Goal: Information Seeking & Learning: Learn about a topic

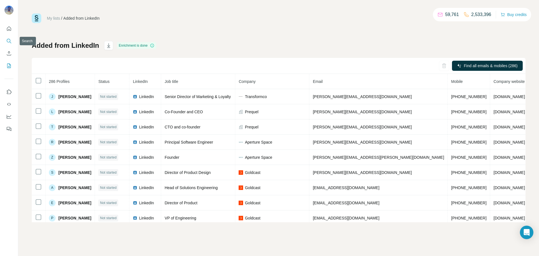
click at [11, 38] on icon "Search" at bounding box center [9, 41] width 6 height 6
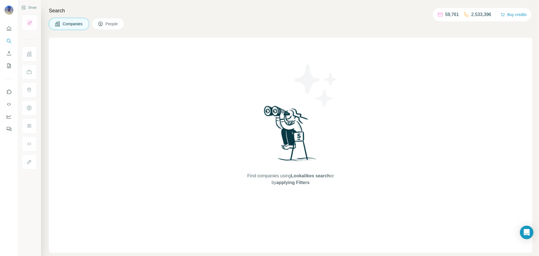
click at [106, 26] on button "People" at bounding box center [108, 24] width 33 height 12
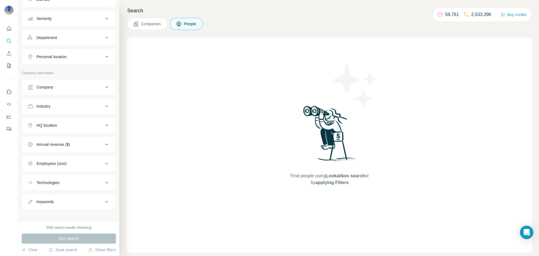
scroll to position [58, 0]
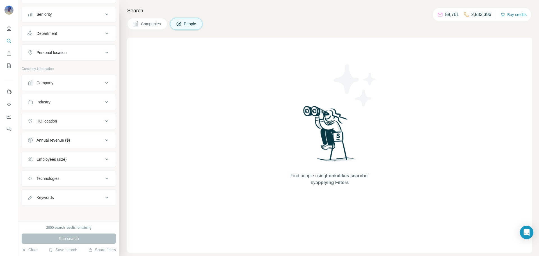
click at [102, 79] on button "Company" at bounding box center [69, 82] width 94 height 13
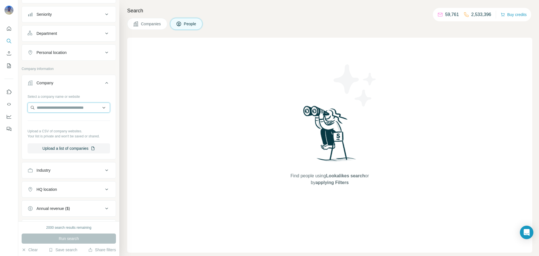
click at [84, 105] on input "text" at bounding box center [69, 107] width 83 height 10
type input "**********"
click at [79, 128] on div "Transform Holdco [DOMAIN_NAME]" at bounding box center [69, 122] width 80 height 15
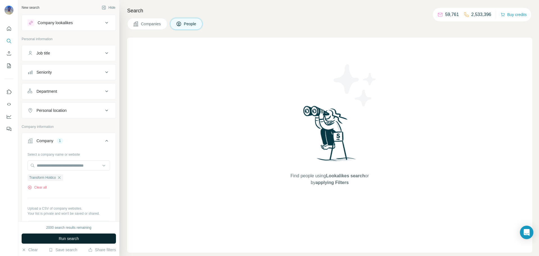
click at [95, 242] on button "Run search" at bounding box center [69, 238] width 94 height 10
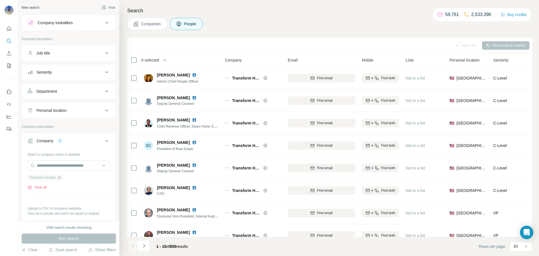
click at [60, 177] on icon "button" at bounding box center [59, 177] width 4 height 4
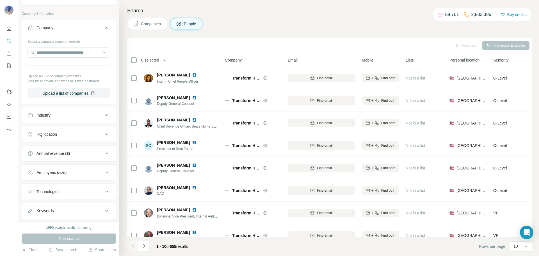
scroll to position [126, 0]
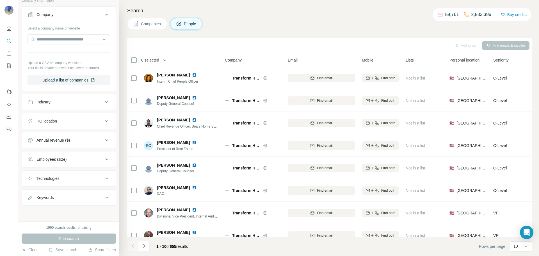
click at [70, 181] on div "Technologies" at bounding box center [66, 178] width 76 height 6
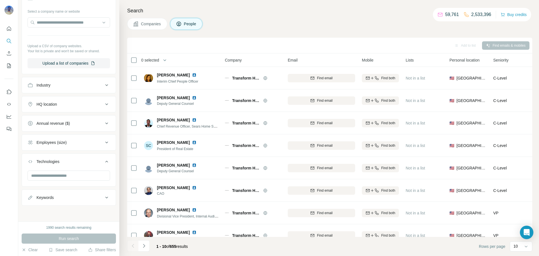
click at [73, 202] on button "Keywords" at bounding box center [69, 197] width 94 height 13
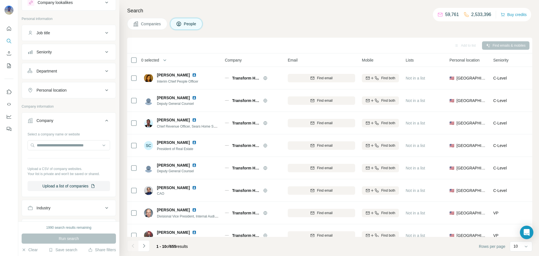
scroll to position [0, 0]
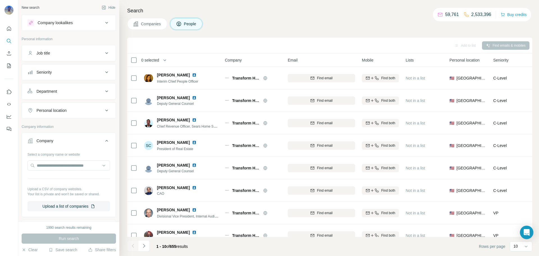
click at [98, 53] on div "Job title" at bounding box center [66, 53] width 76 height 6
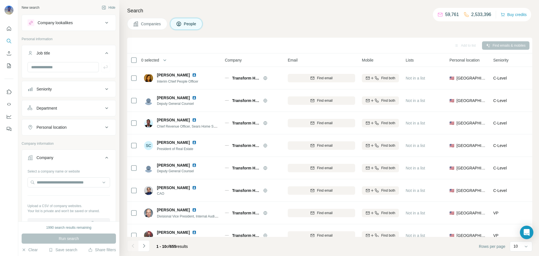
click at [99, 15] on div "Company lookalikes" at bounding box center [69, 23] width 94 height 16
click at [100, 20] on div "Company lookalikes" at bounding box center [66, 22] width 76 height 7
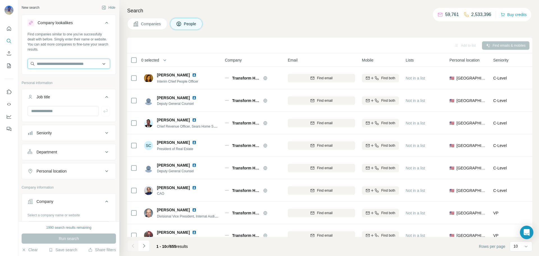
click at [83, 65] on input "text" at bounding box center [69, 64] width 83 height 10
click at [11, 29] on icon "Quick start" at bounding box center [9, 28] width 4 height 4
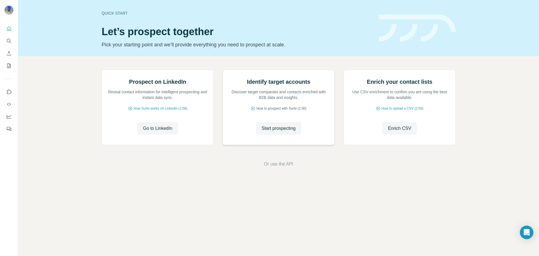
click at [264, 111] on span "How to prospect with Surfe (1:30)" at bounding box center [281, 108] width 50 height 5
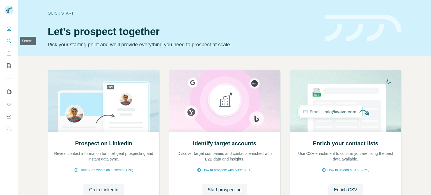
click at [8, 41] on icon "Search" at bounding box center [9, 41] width 6 height 6
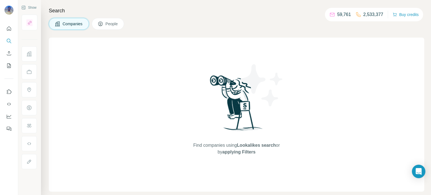
click at [115, 26] on span "People" at bounding box center [112, 24] width 13 height 6
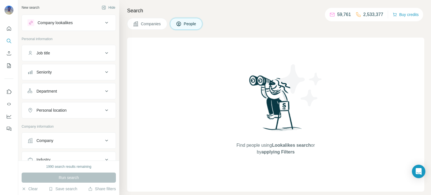
click at [190, 27] on button "People" at bounding box center [186, 24] width 33 height 12
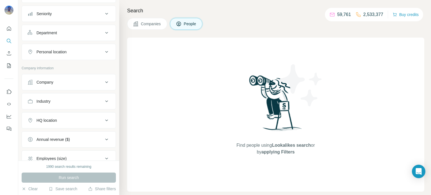
scroll to position [60, 0]
click at [98, 82] on div "Company" at bounding box center [66, 81] width 76 height 6
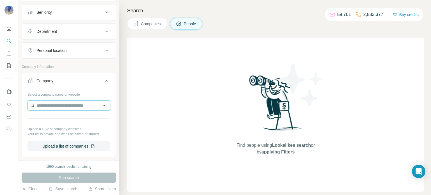
click at [87, 103] on input "text" at bounding box center [69, 106] width 83 height 10
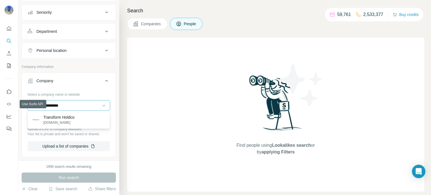
drag, startPoint x: 78, startPoint y: 105, endPoint x: 0, endPoint y: 100, distance: 78.5
click at [0, 100] on div "**********" at bounding box center [215, 97] width 431 height 195
paste input "text"
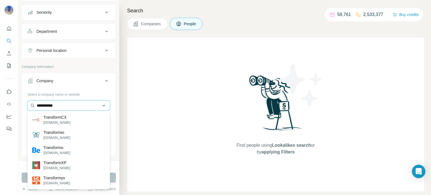
click at [75, 107] on input "**********" at bounding box center [69, 106] width 83 height 10
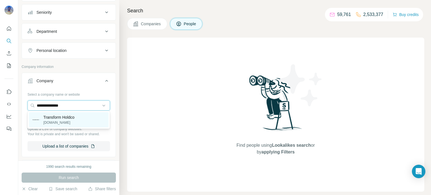
type input "**********"
click at [78, 121] on div "Transform Holdco [DOMAIN_NAME]" at bounding box center [69, 119] width 80 height 15
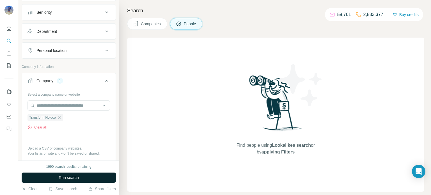
click at [73, 177] on span "Run search" at bounding box center [69, 178] width 20 height 6
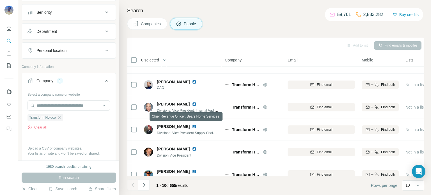
scroll to position [115, 0]
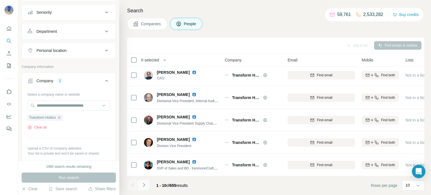
click at [143, 188] on button "Navigate to next page" at bounding box center [143, 184] width 11 height 11
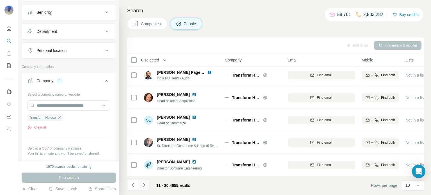
click at [143, 185] on icon "Navigate to next page" at bounding box center [144, 185] width 6 height 6
click at [143, 188] on button "Navigate to next page" at bounding box center [143, 184] width 11 height 11
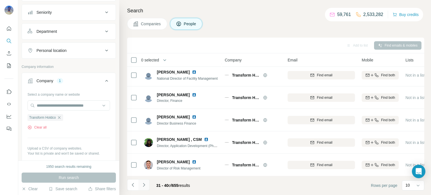
click at [142, 188] on icon "Navigate to next page" at bounding box center [144, 185] width 6 height 6
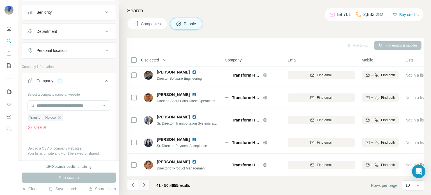
click at [145, 186] on icon "Navigate to next page" at bounding box center [144, 185] width 6 height 6
click at [142, 188] on button "Navigate to next page" at bounding box center [143, 184] width 11 height 11
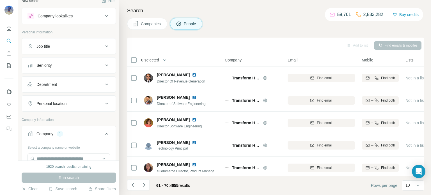
scroll to position [0, 0]
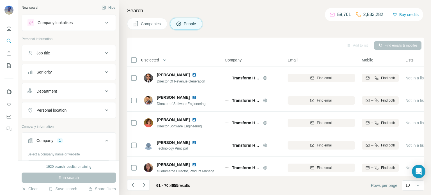
click at [106, 53] on icon at bounding box center [106, 53] width 7 height 7
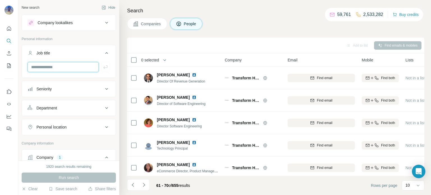
click at [86, 67] on input "text" at bounding box center [63, 67] width 71 height 10
type input "*"
type input "********"
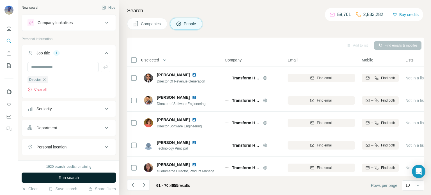
click at [73, 180] on span "Run search" at bounding box center [69, 178] width 20 height 6
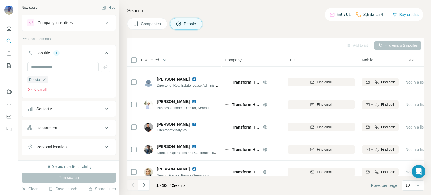
scroll to position [115, 0]
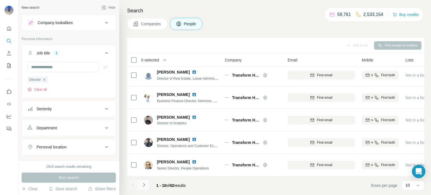
click at [148, 186] on button "Navigate to next page" at bounding box center [143, 184] width 11 height 11
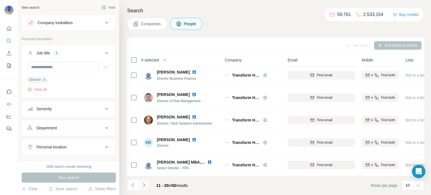
click at [145, 186] on icon "Navigate to next page" at bounding box center [144, 185] width 6 height 6
click at [146, 186] on icon "Navigate to next page" at bounding box center [144, 185] width 6 height 6
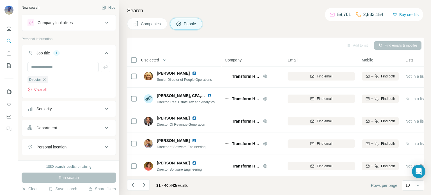
scroll to position [0, 0]
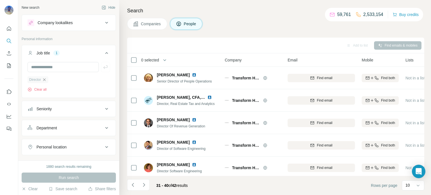
click at [44, 79] on icon "button" at bounding box center [44, 79] width 4 height 4
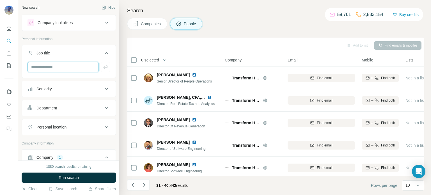
click at [69, 65] on input "text" at bounding box center [63, 67] width 71 height 10
click at [69, 89] on div "Seniority" at bounding box center [66, 89] width 76 height 6
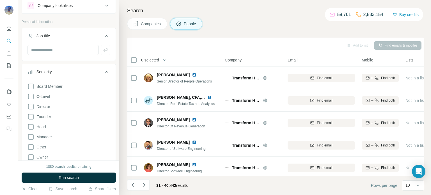
scroll to position [21, 0]
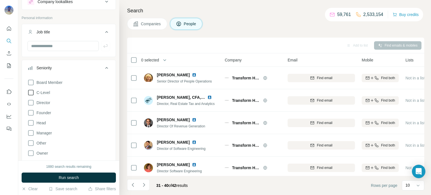
click at [32, 93] on icon at bounding box center [31, 92] width 7 height 7
click at [31, 101] on icon at bounding box center [31, 102] width 7 height 7
click at [31, 110] on icon at bounding box center [31, 113] width 6 height 6
click at [30, 124] on icon at bounding box center [31, 123] width 7 height 7
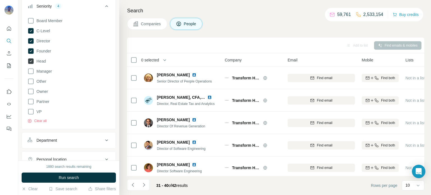
scroll to position [86, 0]
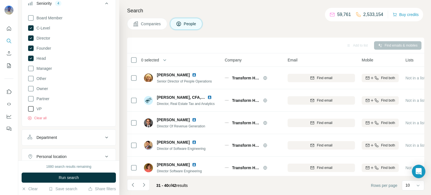
click at [31, 111] on icon at bounding box center [31, 109] width 7 height 7
click at [63, 180] on span "Run search" at bounding box center [69, 178] width 20 height 6
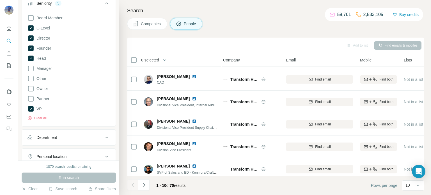
scroll to position [115, 2]
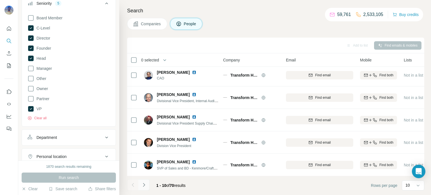
click at [145, 183] on icon "Navigate to next page" at bounding box center [144, 185] width 6 height 6
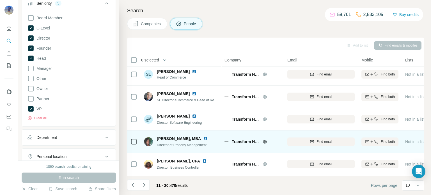
scroll to position [115, 0]
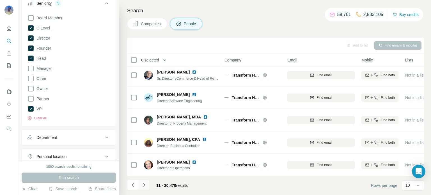
click at [144, 188] on button "Navigate to next page" at bounding box center [143, 184] width 11 height 11
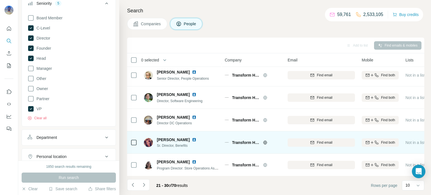
scroll to position [115, 0]
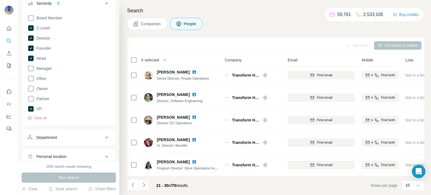
click at [145, 182] on button "Navigate to next page" at bounding box center [143, 184] width 11 height 11
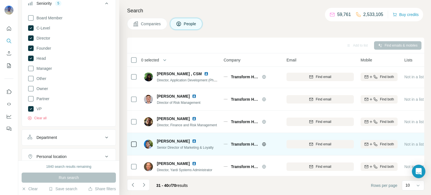
scroll to position [115, 1]
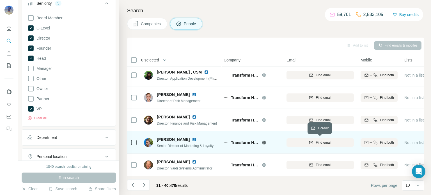
click at [325, 143] on span "Find email" at bounding box center [323, 142] width 15 height 5
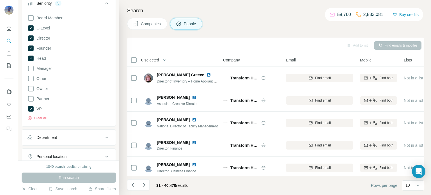
scroll to position [115, 2]
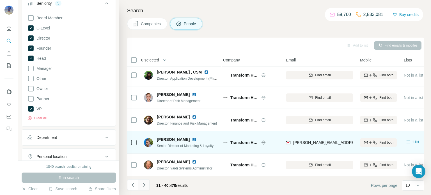
click at [148, 187] on button "Navigate to next page" at bounding box center [143, 184] width 11 height 11
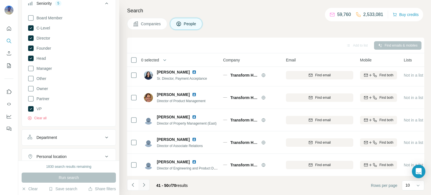
click at [146, 187] on icon "Navigate to next page" at bounding box center [144, 185] width 6 height 6
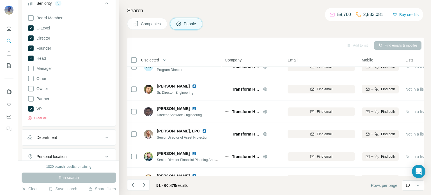
scroll to position [0, 0]
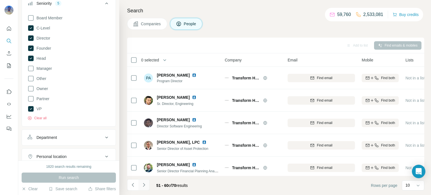
click at [143, 187] on icon "Navigate to next page" at bounding box center [144, 185] width 6 height 6
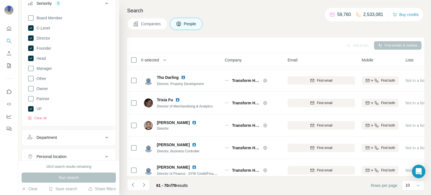
scroll to position [115, 0]
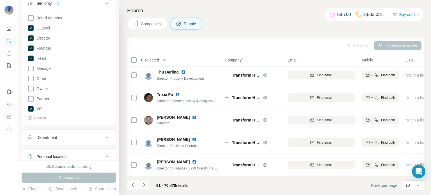
click at [145, 187] on icon "Navigate to next page" at bounding box center [144, 185] width 6 height 6
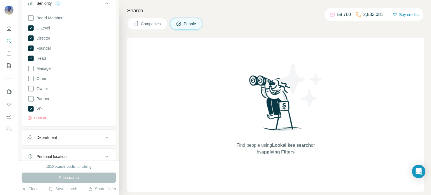
click at [146, 24] on span "Companies" at bounding box center [151, 24] width 20 height 6
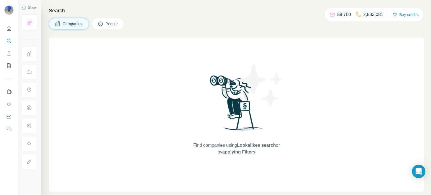
scroll to position [0, 0]
click at [76, 29] on button "Companies" at bounding box center [69, 24] width 40 height 12
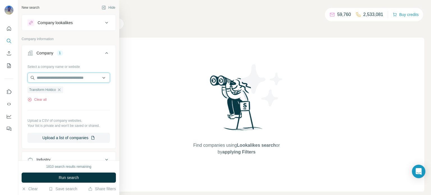
click at [74, 77] on input "text" at bounding box center [69, 78] width 83 height 10
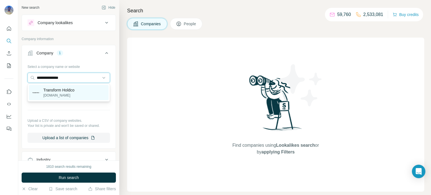
type input "**********"
click at [74, 93] on p "[DOMAIN_NAME]" at bounding box center [59, 95] width 31 height 5
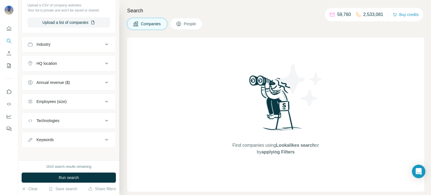
scroll to position [117, 0]
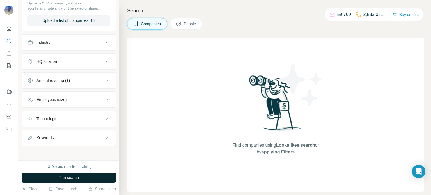
click at [75, 179] on span "Run search" at bounding box center [69, 178] width 20 height 6
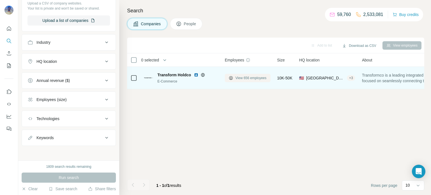
click at [241, 81] on button "View 656 employees" at bounding box center [248, 78] width 46 height 8
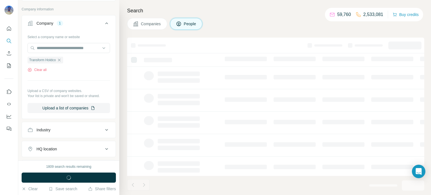
scroll to position [204, 0]
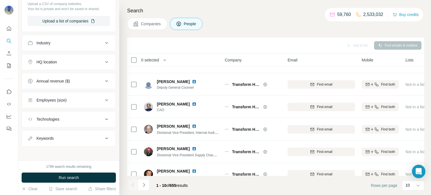
scroll to position [115, 0]
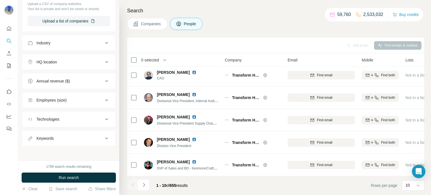
click at [92, 140] on button "Keywords" at bounding box center [69, 138] width 94 height 13
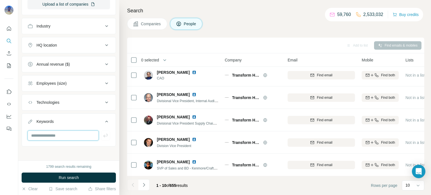
click at [85, 135] on input "text" at bounding box center [63, 136] width 71 height 10
click at [39, 133] on input "text" at bounding box center [63, 136] width 71 height 10
type input "******"
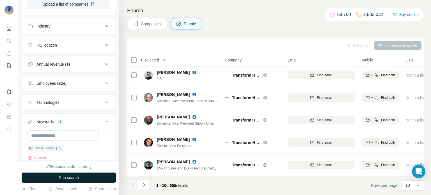
click at [43, 179] on button "Run search" at bounding box center [69, 178] width 94 height 10
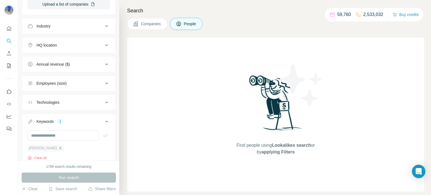
click at [58, 146] on icon "button" at bounding box center [60, 148] width 4 height 4
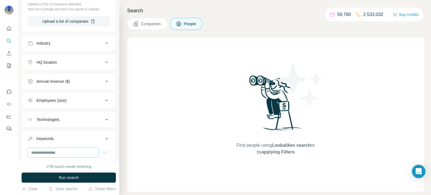
scroll to position [203, 0]
click at [69, 124] on button "Technologies" at bounding box center [69, 120] width 94 height 13
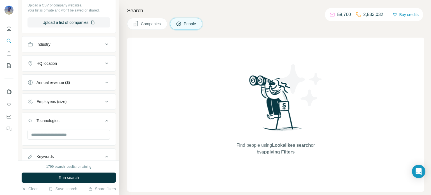
click at [96, 64] on div "HQ location" at bounding box center [66, 64] width 76 height 6
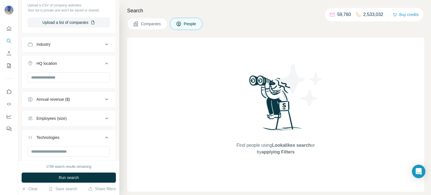
click at [195, 23] on span "People" at bounding box center [190, 24] width 13 height 6
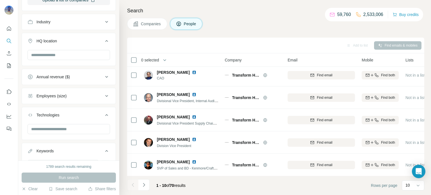
scroll to position [0, 0]
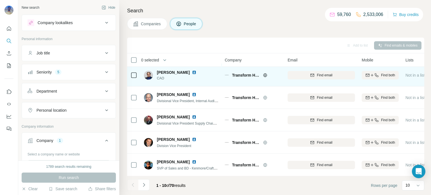
click at [247, 74] on span "Transform Holdco" at bounding box center [246, 75] width 28 height 6
click at [239, 74] on span "Transform Holdco" at bounding box center [246, 75] width 28 height 6
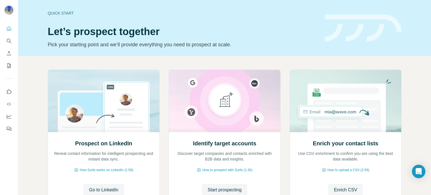
scroll to position [47, 0]
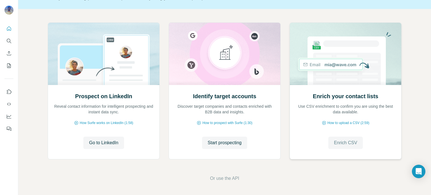
click at [345, 138] on button "Enrich CSV" at bounding box center [346, 143] width 35 height 12
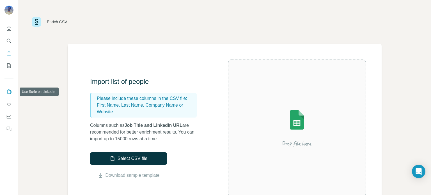
click at [12, 92] on button "Use Surfe on LinkedIn" at bounding box center [8, 92] width 9 height 10
click at [8, 104] on icon "Use Surfe API" at bounding box center [9, 104] width 6 height 6
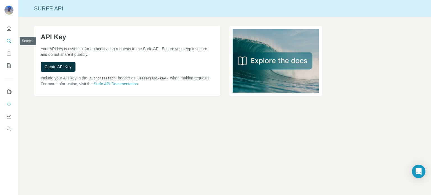
click at [9, 42] on icon "Search" at bounding box center [9, 41] width 6 height 6
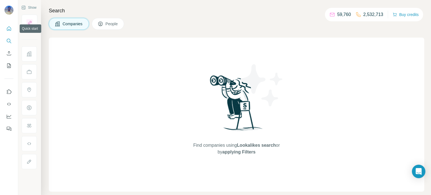
click at [10, 30] on icon "Quick start" at bounding box center [9, 29] width 6 height 6
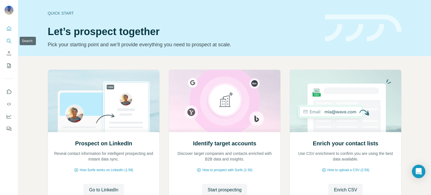
click at [10, 44] on button "Search" at bounding box center [8, 41] width 9 height 10
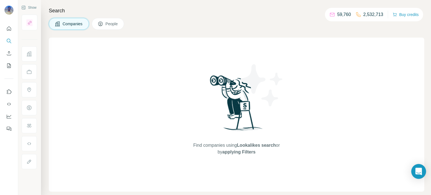
click at [415, 175] on div "Open Intercom Messenger" at bounding box center [419, 171] width 15 height 15
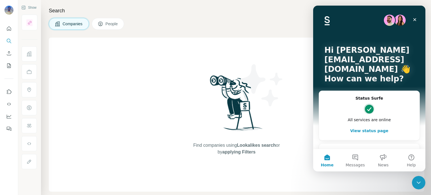
scroll to position [19, 0]
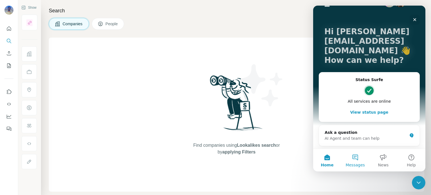
click at [356, 158] on button "Messages" at bounding box center [355, 160] width 28 height 22
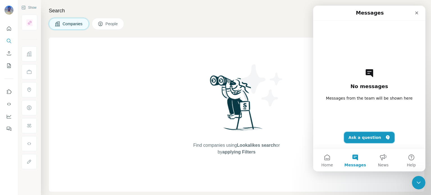
click at [375, 138] on button "Ask a question" at bounding box center [369, 137] width 51 height 11
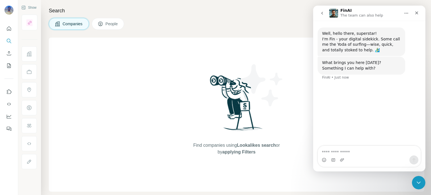
click at [362, 150] on textarea "Ask a question…" at bounding box center [369, 151] width 103 height 10
type textarea "**********"
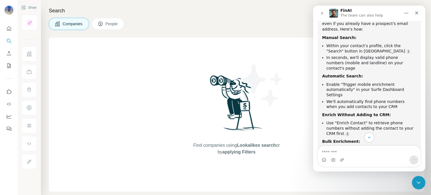
scroll to position [86, 0]
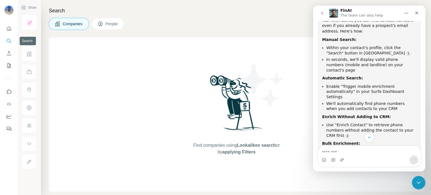
click at [8, 43] on icon "Search" at bounding box center [9, 41] width 6 height 6
click at [8, 116] on icon "Dashboard" at bounding box center [9, 116] width 4 height 2
click at [6, 41] on button "Search" at bounding box center [8, 41] width 9 height 10
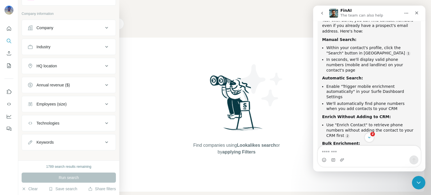
scroll to position [30, 0]
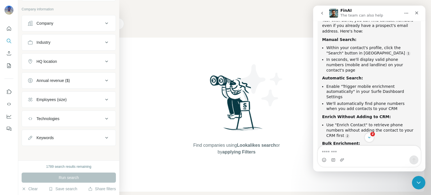
click at [72, 138] on div "Keywords" at bounding box center [66, 138] width 76 height 6
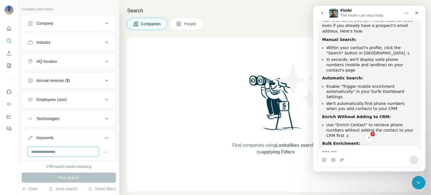
click at [70, 150] on input "text" at bounding box center [63, 152] width 71 height 10
paste input "**********"
type input "**********"
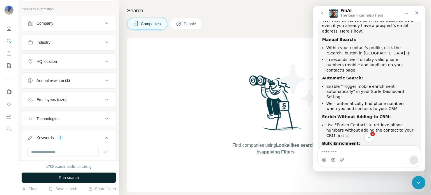
click at [84, 180] on button "Run search" at bounding box center [69, 178] width 94 height 10
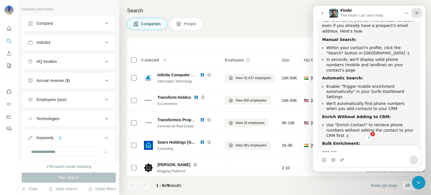
click at [416, 10] on div "Close" at bounding box center [417, 13] width 10 height 10
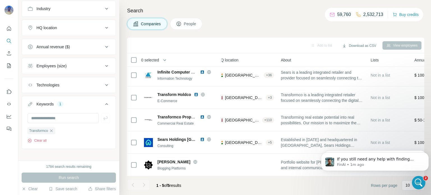
scroll to position [67, 0]
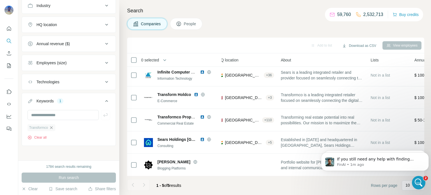
click at [51, 126] on icon "button" at bounding box center [51, 128] width 4 height 4
click at [55, 135] on input "text" at bounding box center [63, 135] width 71 height 10
type input "**********"
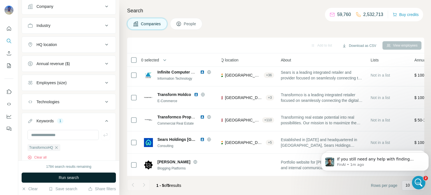
click at [63, 179] on span "Run search" at bounding box center [69, 178] width 20 height 6
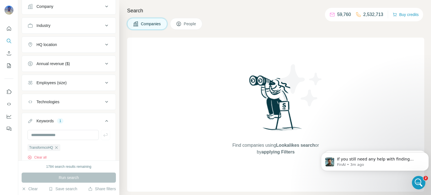
click at [55, 101] on div "Technologies" at bounding box center [48, 102] width 23 height 6
